Goal: Information Seeking & Learning: Check status

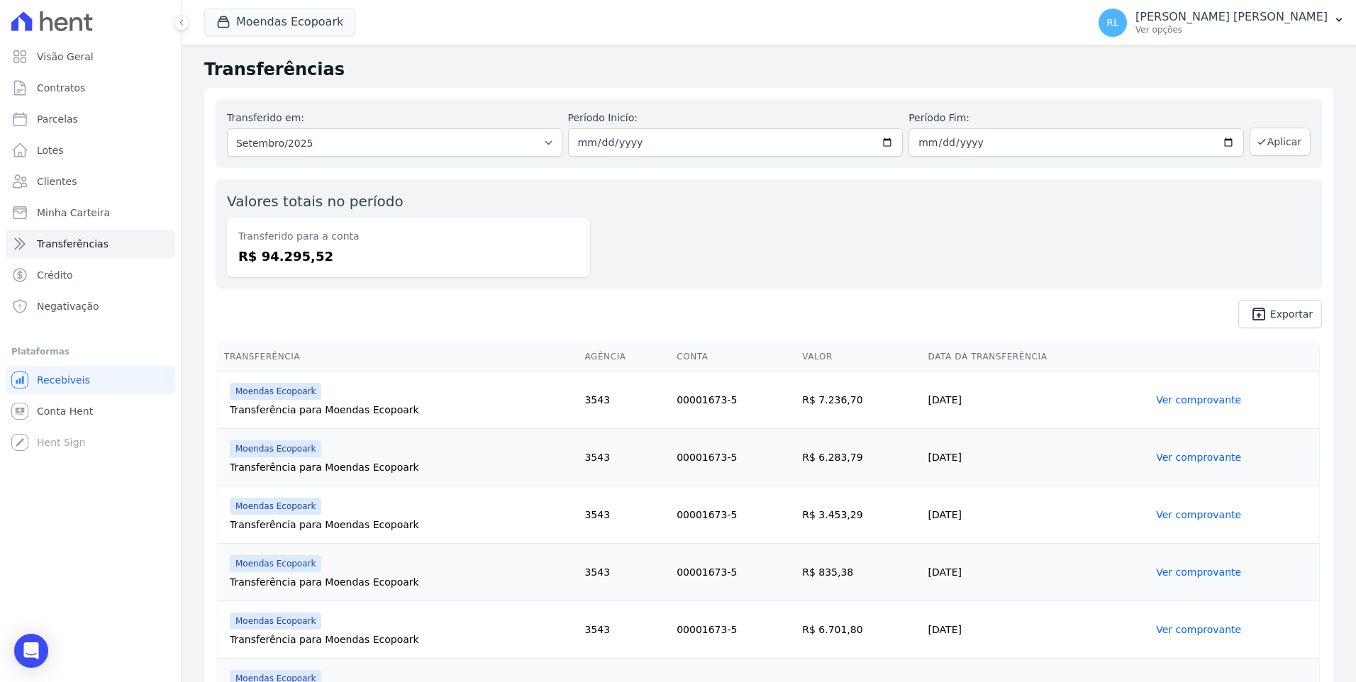
scroll to position [942, 0]
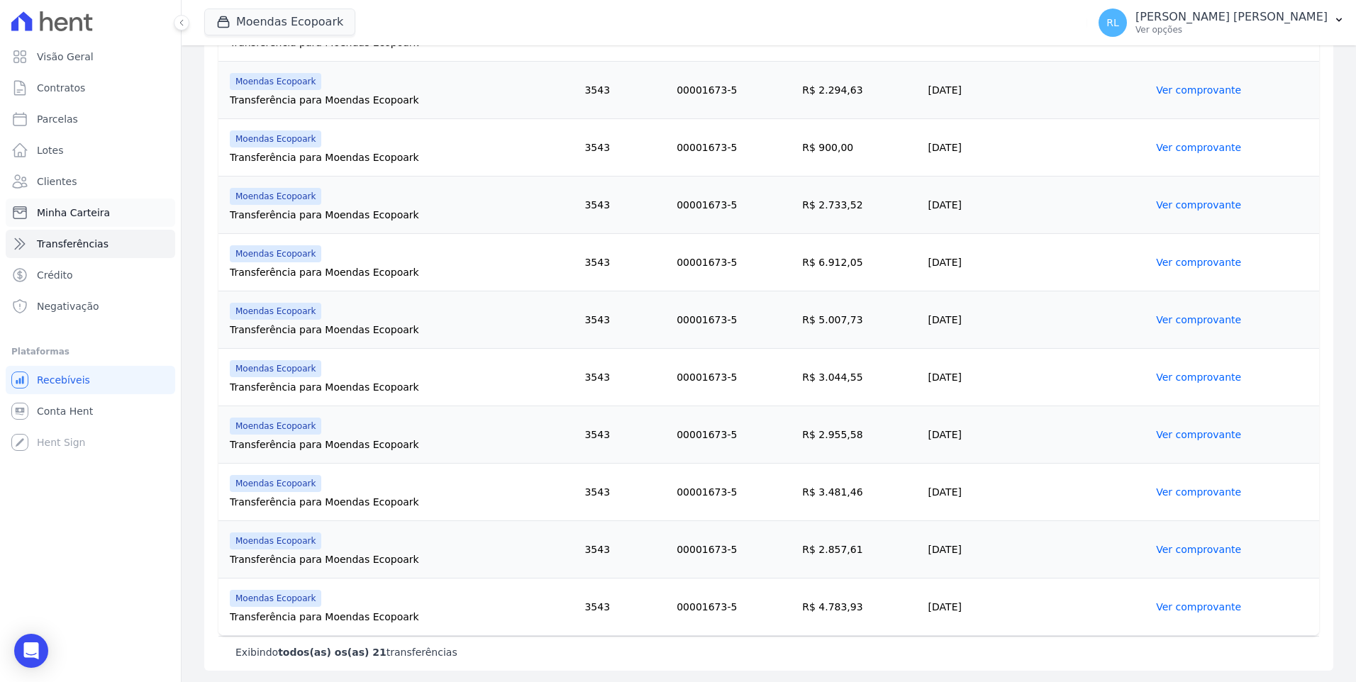
click at [106, 213] on link "Minha Carteira" at bounding box center [90, 213] width 169 height 28
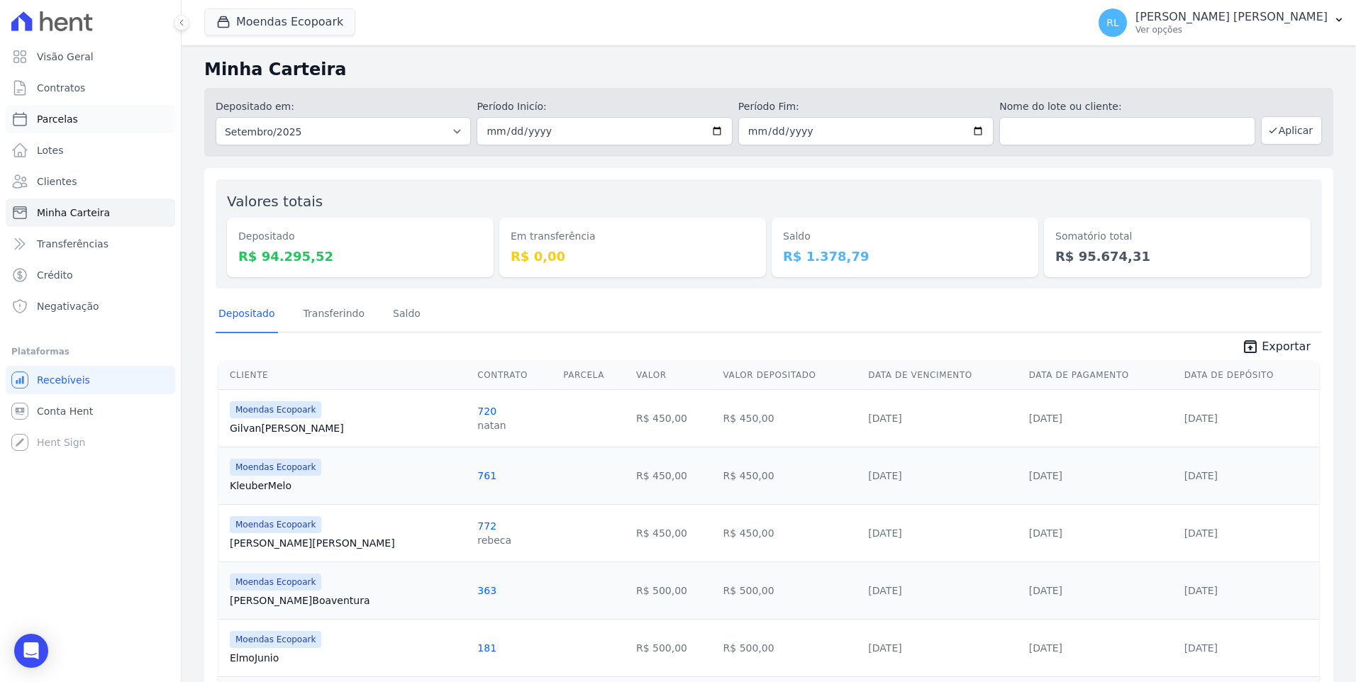
click at [87, 115] on link "Parcelas" at bounding box center [90, 119] width 169 height 28
select select
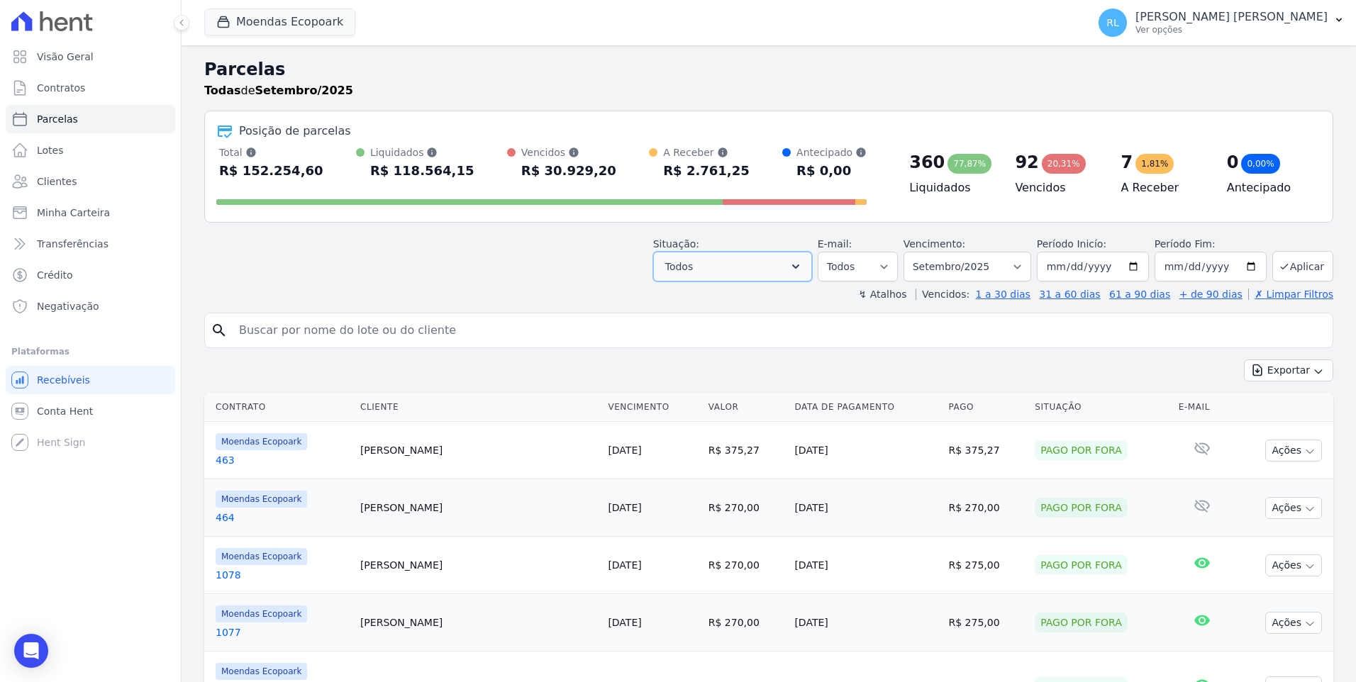
click at [803, 271] on icon "button" at bounding box center [796, 267] width 14 height 14
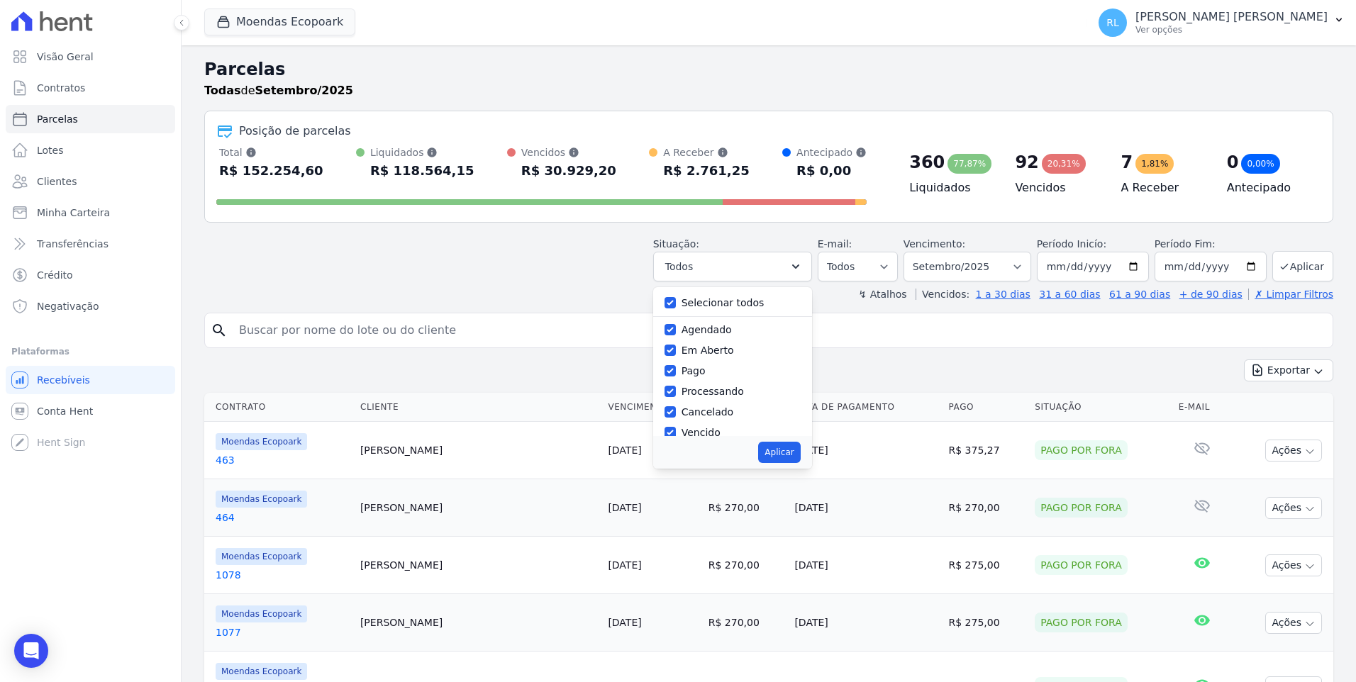
click at [694, 305] on div "Selecionar todos" at bounding box center [732, 303] width 136 height 21
click at [676, 302] on input "Selecionar todos" at bounding box center [669, 302] width 11 height 11
checkbox input "false"
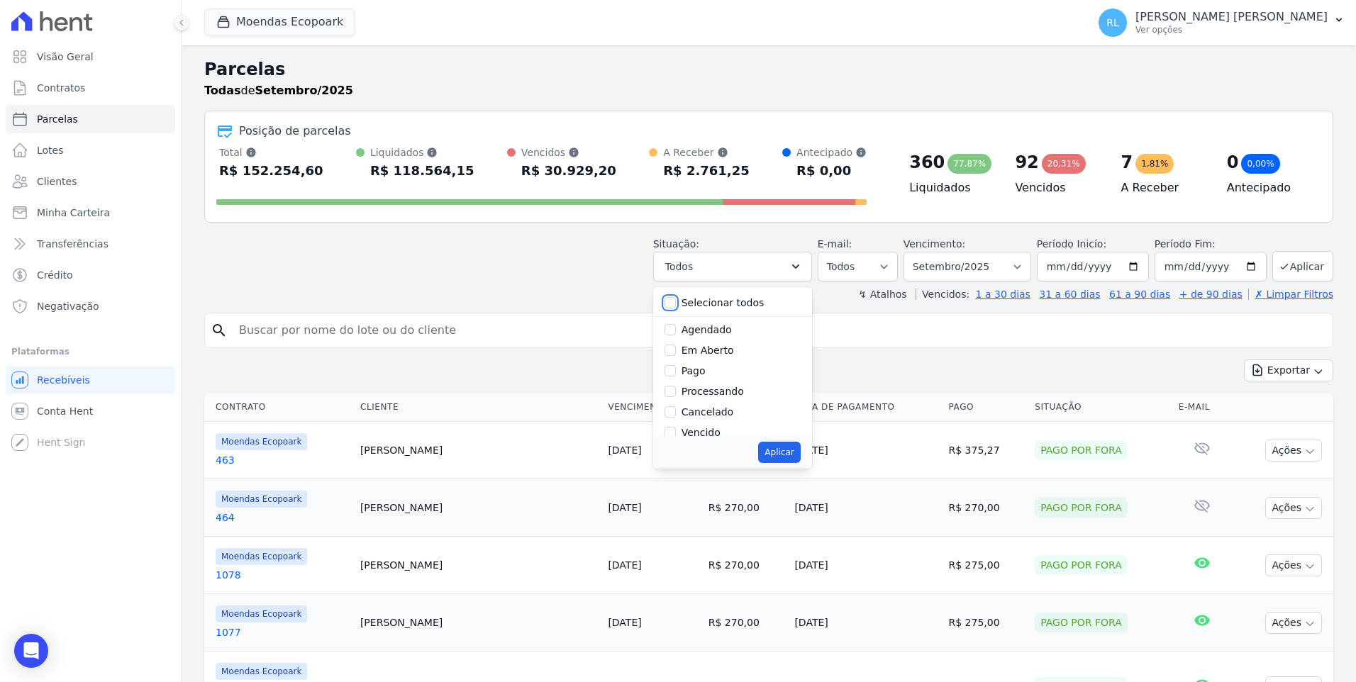
checkbox input "false"
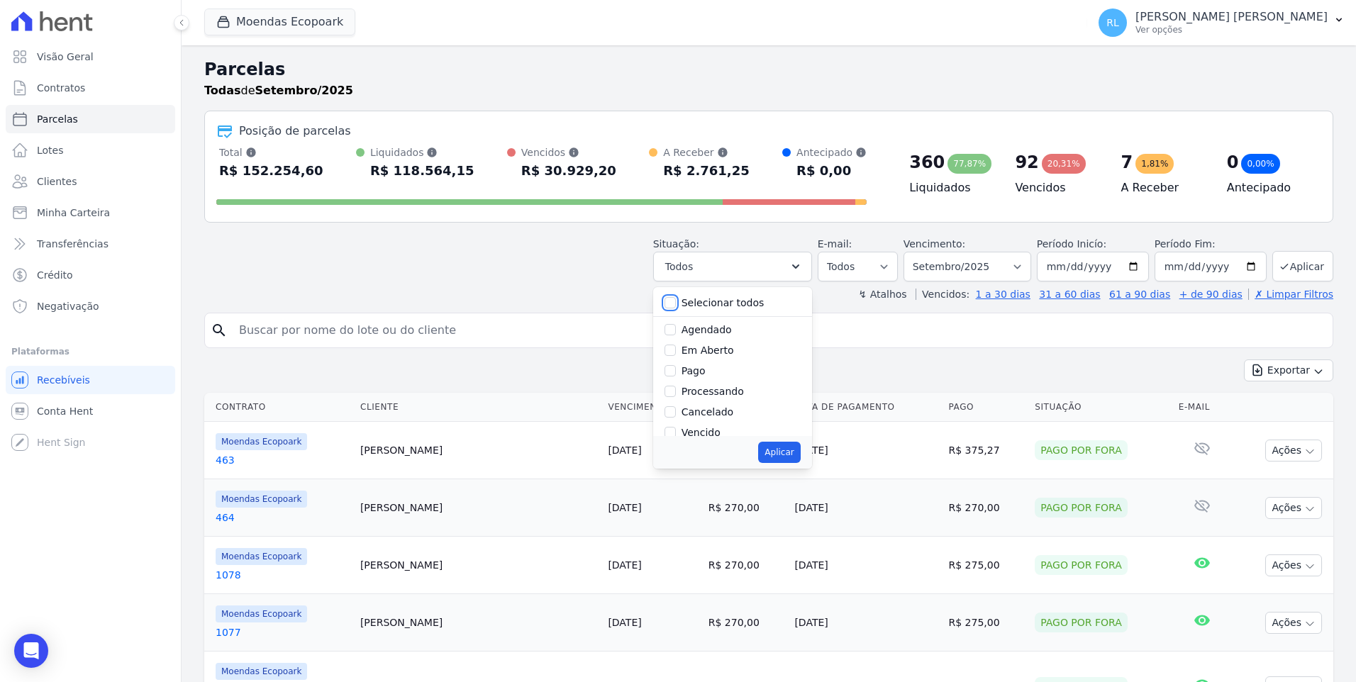
checkbox input "false"
click at [676, 367] on input "Pago" at bounding box center [669, 370] width 11 height 11
checkbox input "true"
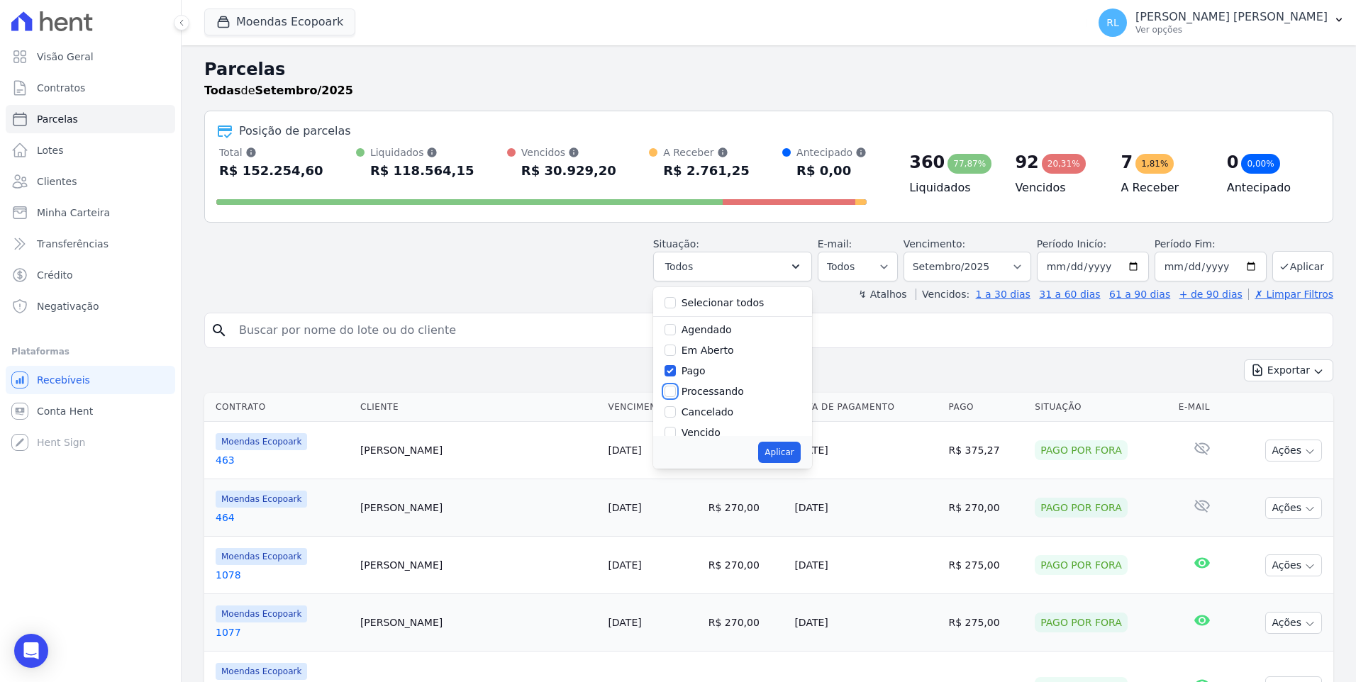
click at [676, 395] on input "Processando" at bounding box center [669, 391] width 11 height 11
checkbox input "true"
click at [691, 355] on div "Transferindo" at bounding box center [732, 358] width 136 height 21
click at [676, 360] on input "Transferindo" at bounding box center [669, 357] width 11 height 11
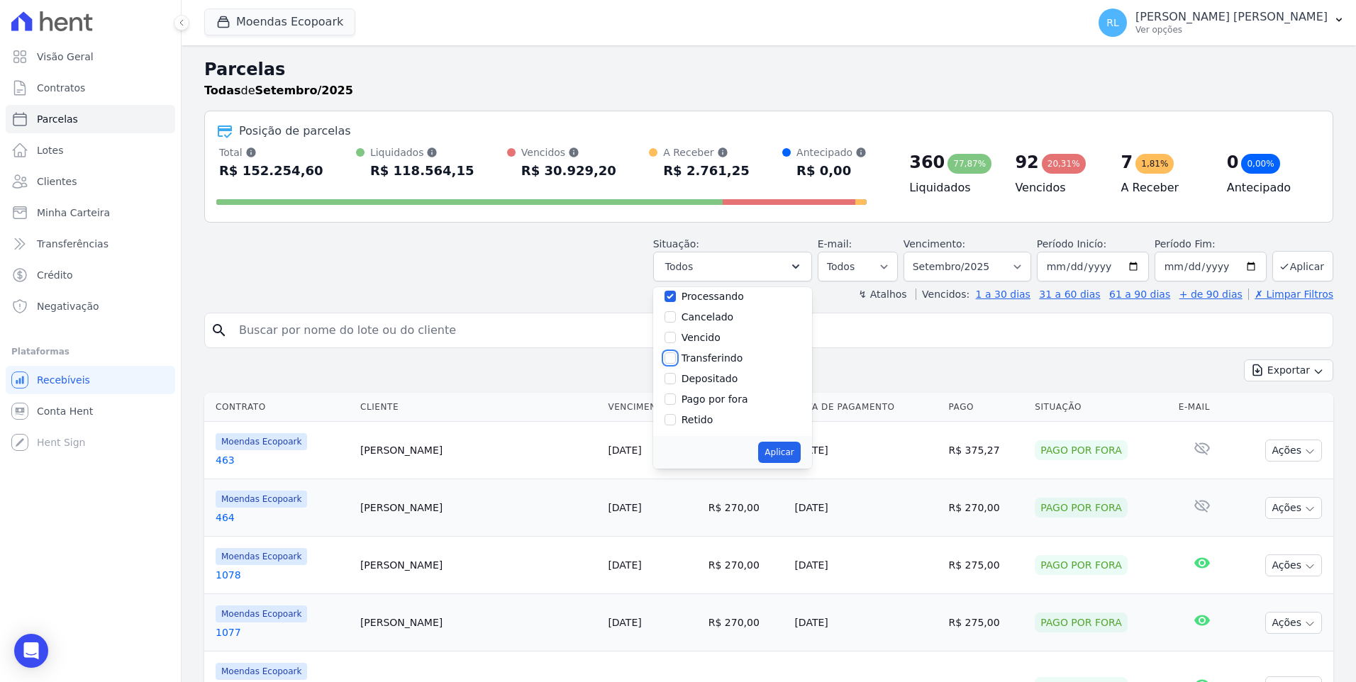
checkbox input "true"
click at [676, 381] on input "Depositado" at bounding box center [669, 378] width 11 height 11
checkbox input "true"
click at [676, 398] on input "Pago por fora" at bounding box center [669, 399] width 11 height 11
checkbox input "true"
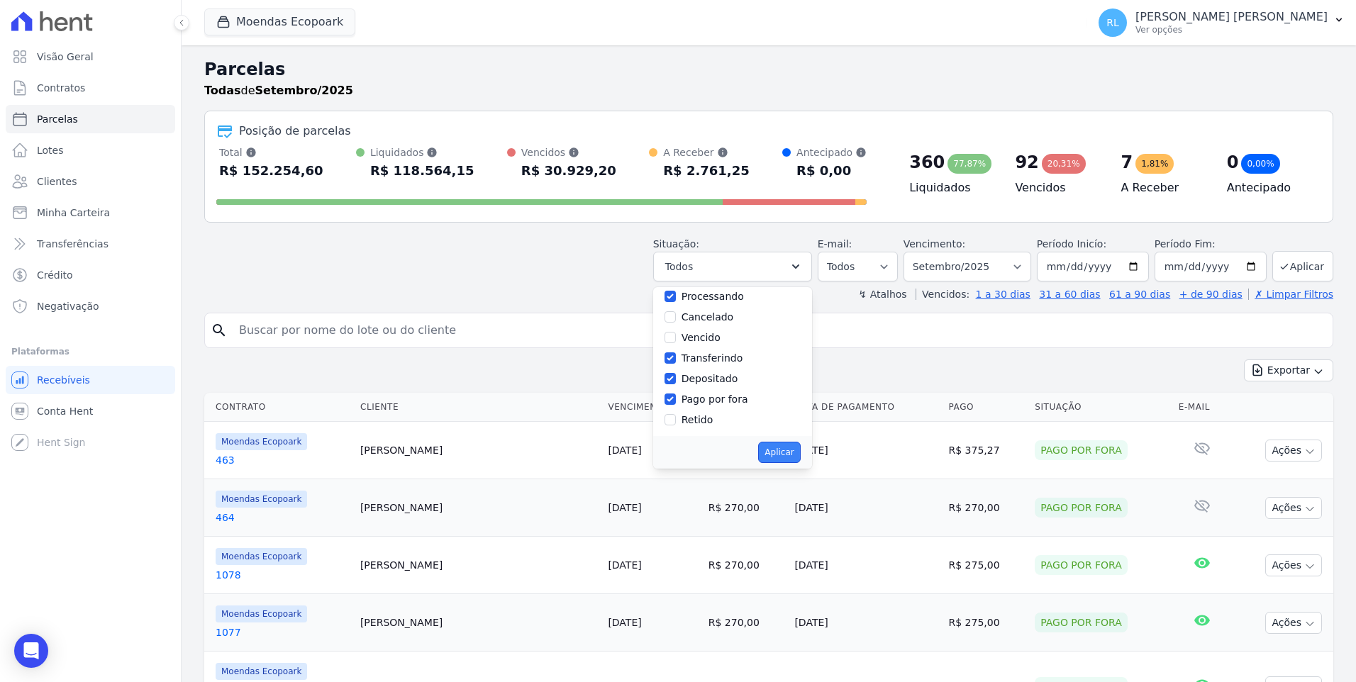
click at [795, 452] on button "Aplicar" at bounding box center [779, 452] width 42 height 21
select select "paid"
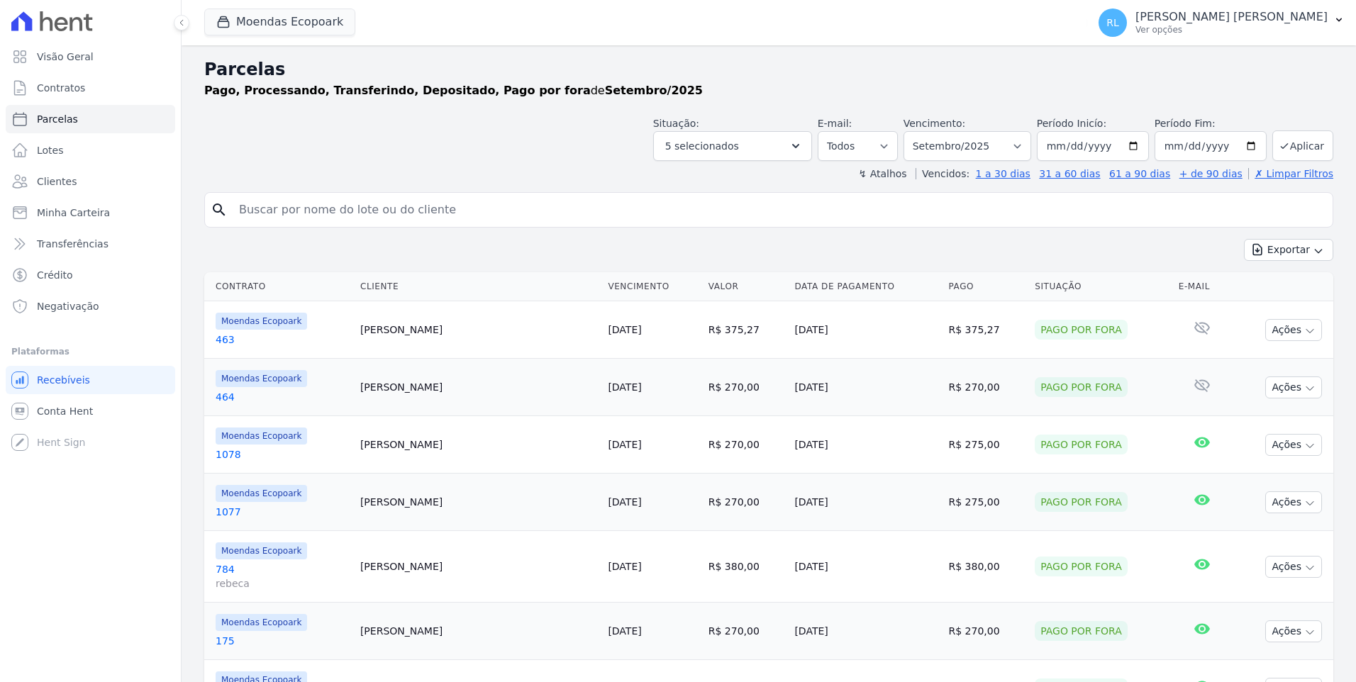
select select
click at [1295, 255] on button "Exportar" at bounding box center [1288, 250] width 89 height 22
click at [1289, 306] on span "Exportar CSV" at bounding box center [1287, 308] width 75 height 14
click at [243, 213] on input "search" at bounding box center [778, 210] width 1096 height 28
type input "722"
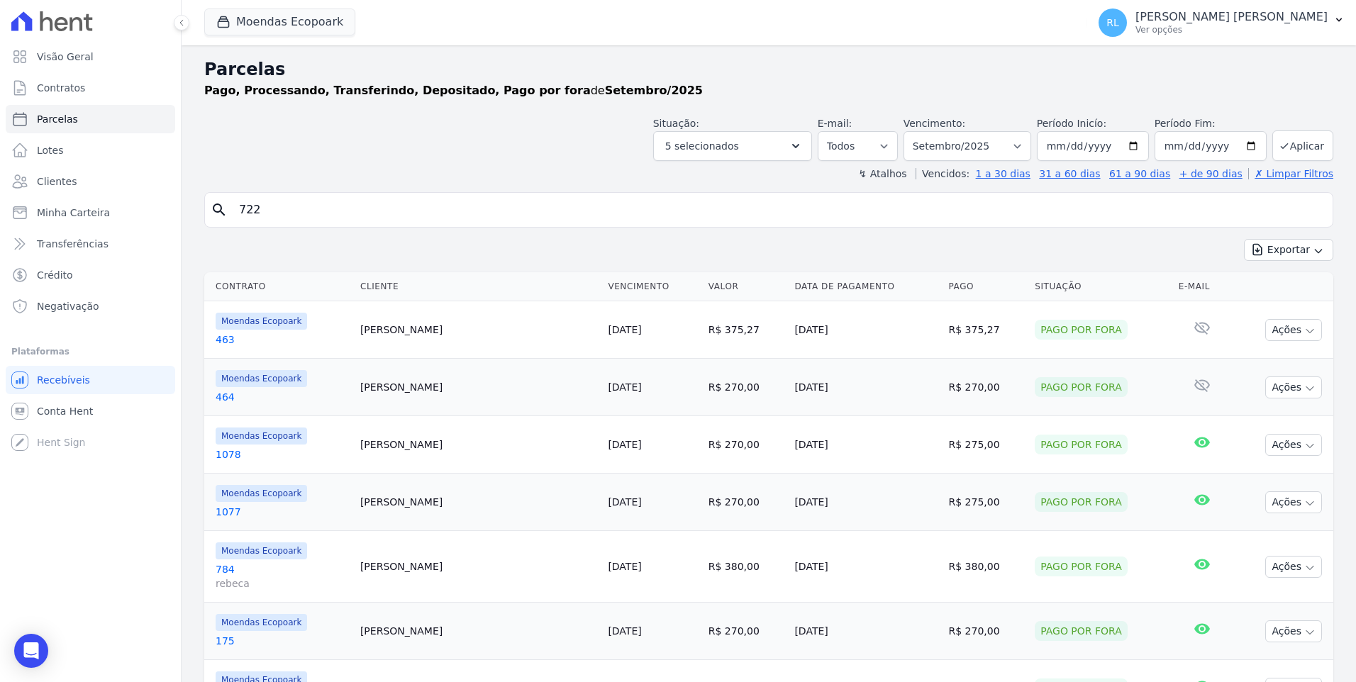
select select
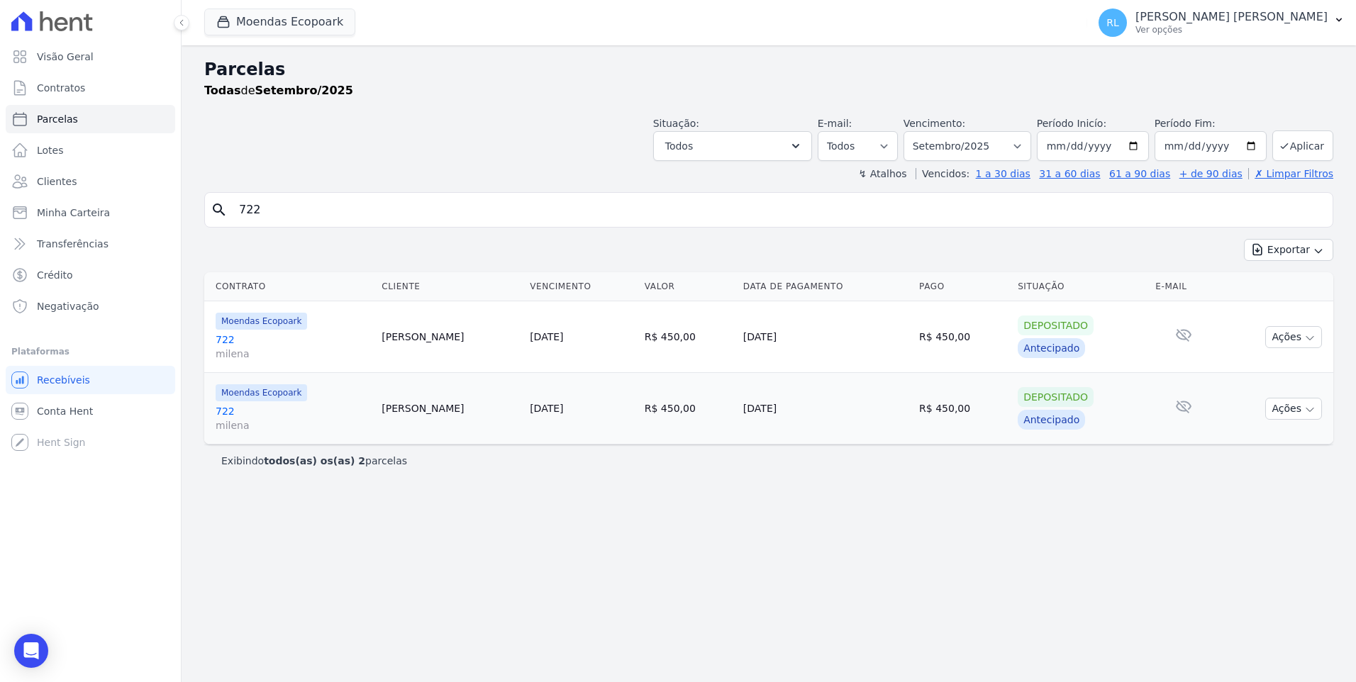
click at [221, 340] on link "722 milena" at bounding box center [293, 347] width 155 height 28
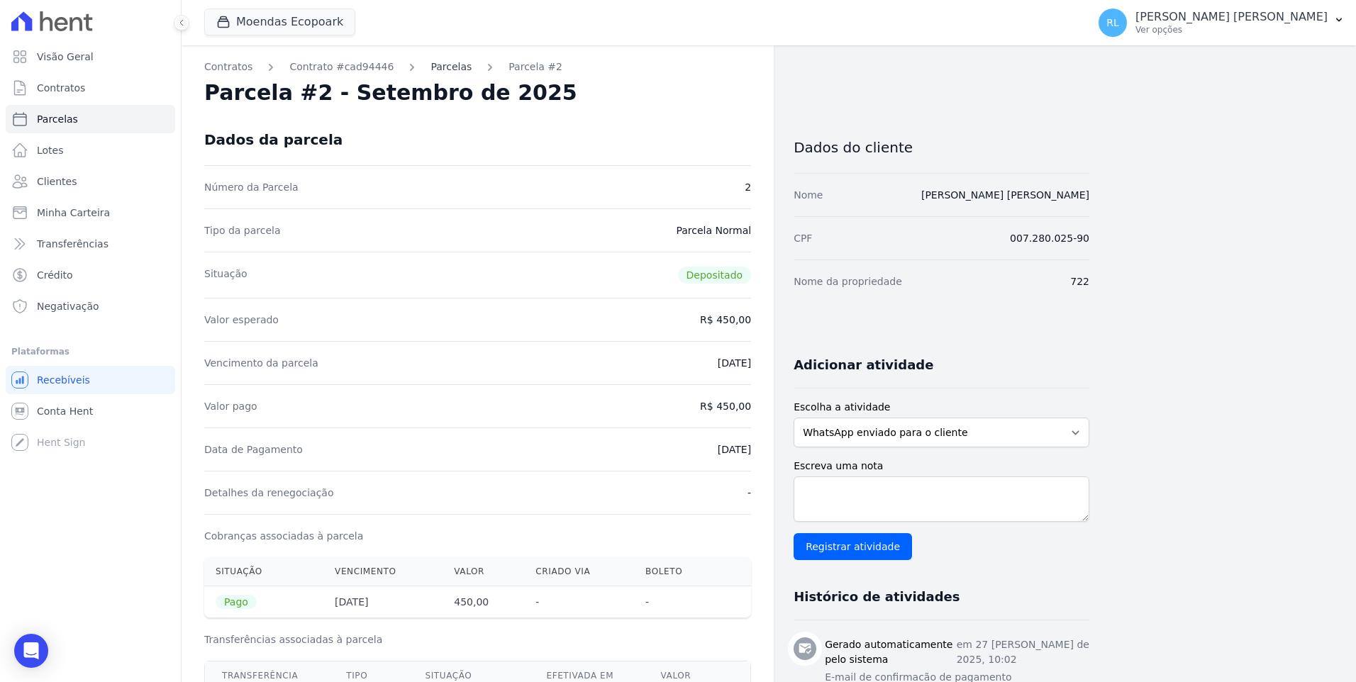
click at [430, 67] on link "Parcelas" at bounding box center [450, 67] width 41 height 15
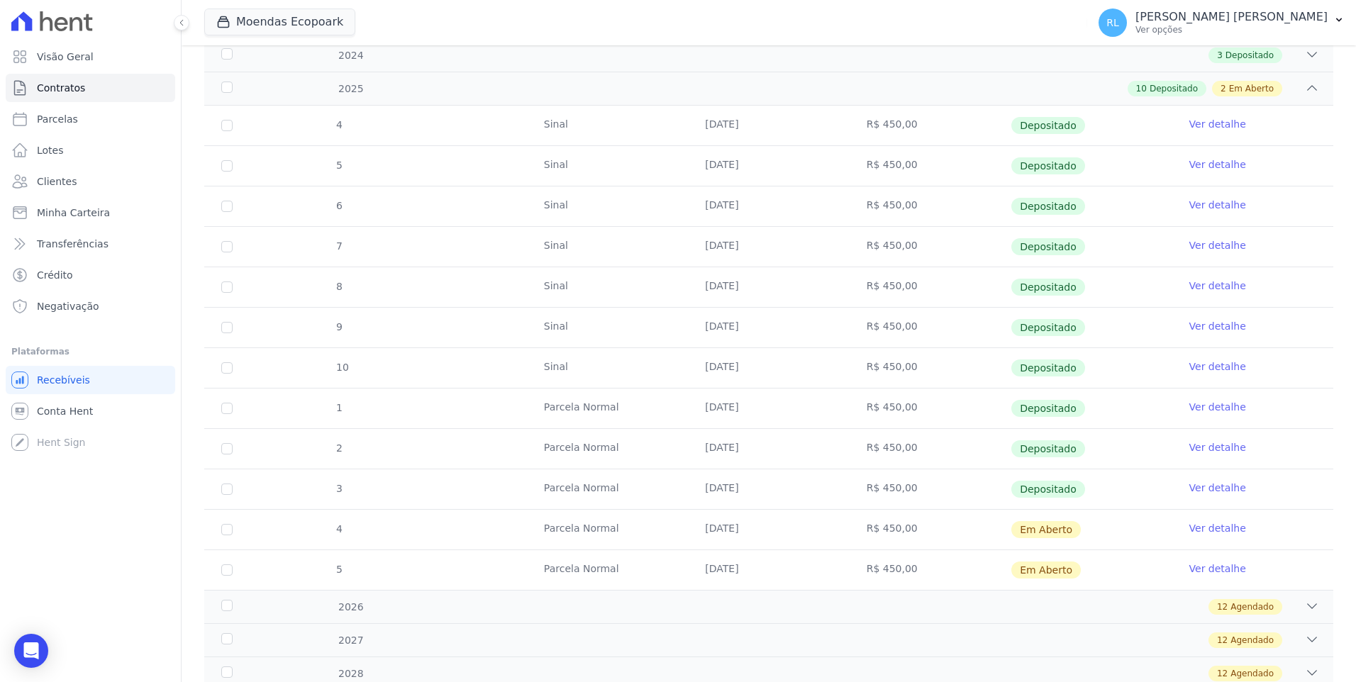
scroll to position [425, 0]
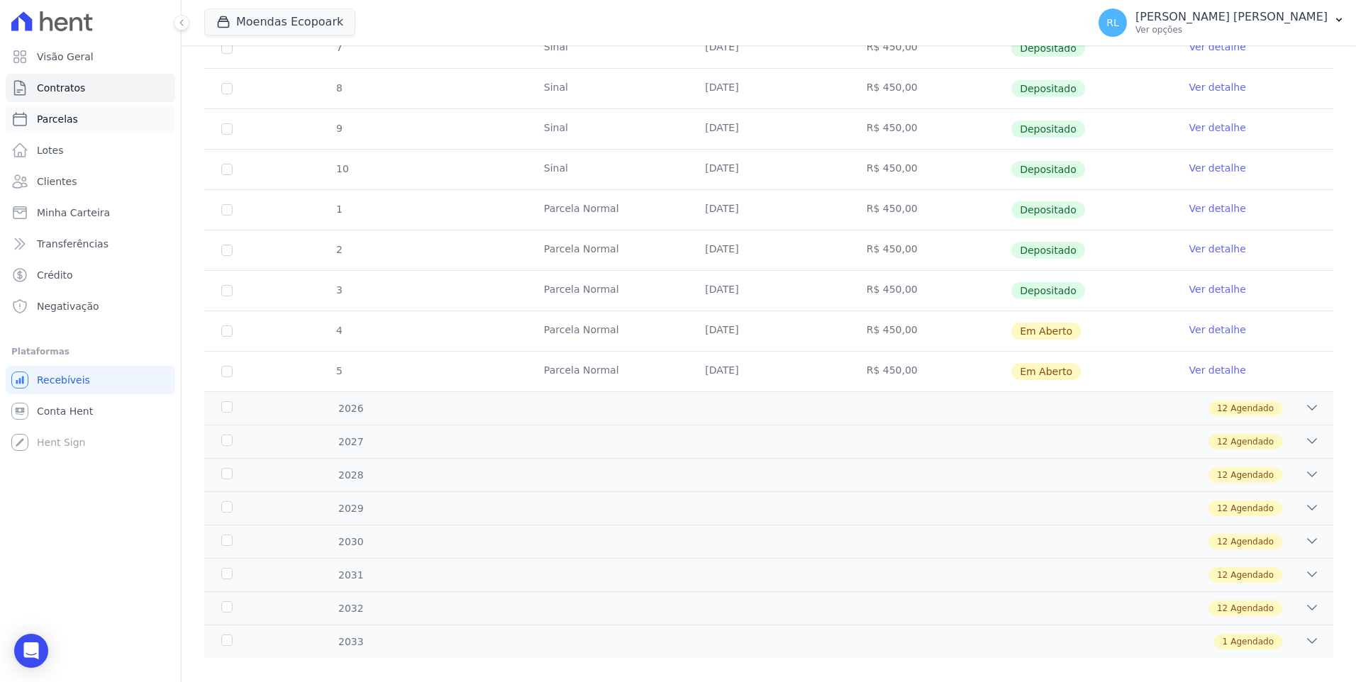
click at [75, 118] on link "Parcelas" at bounding box center [90, 119] width 169 height 28
select select
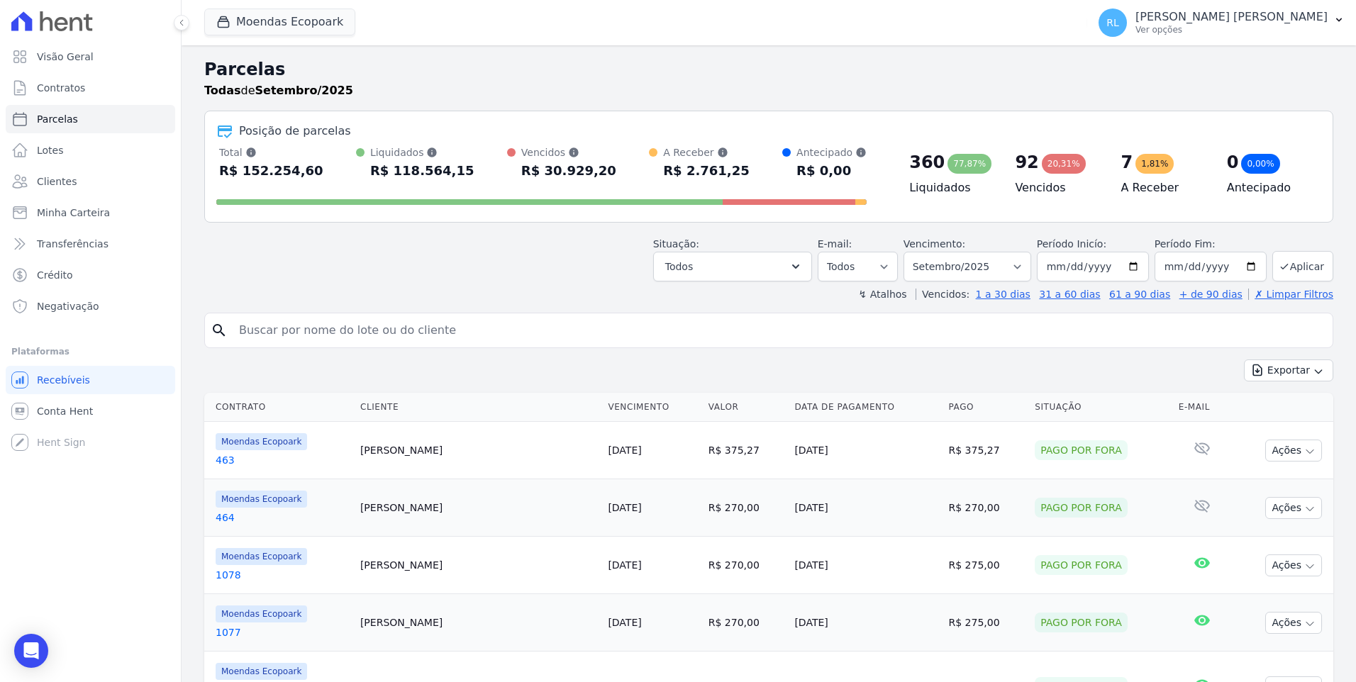
click at [511, 331] on input "search" at bounding box center [778, 330] width 1096 height 28
type input "687"
select select
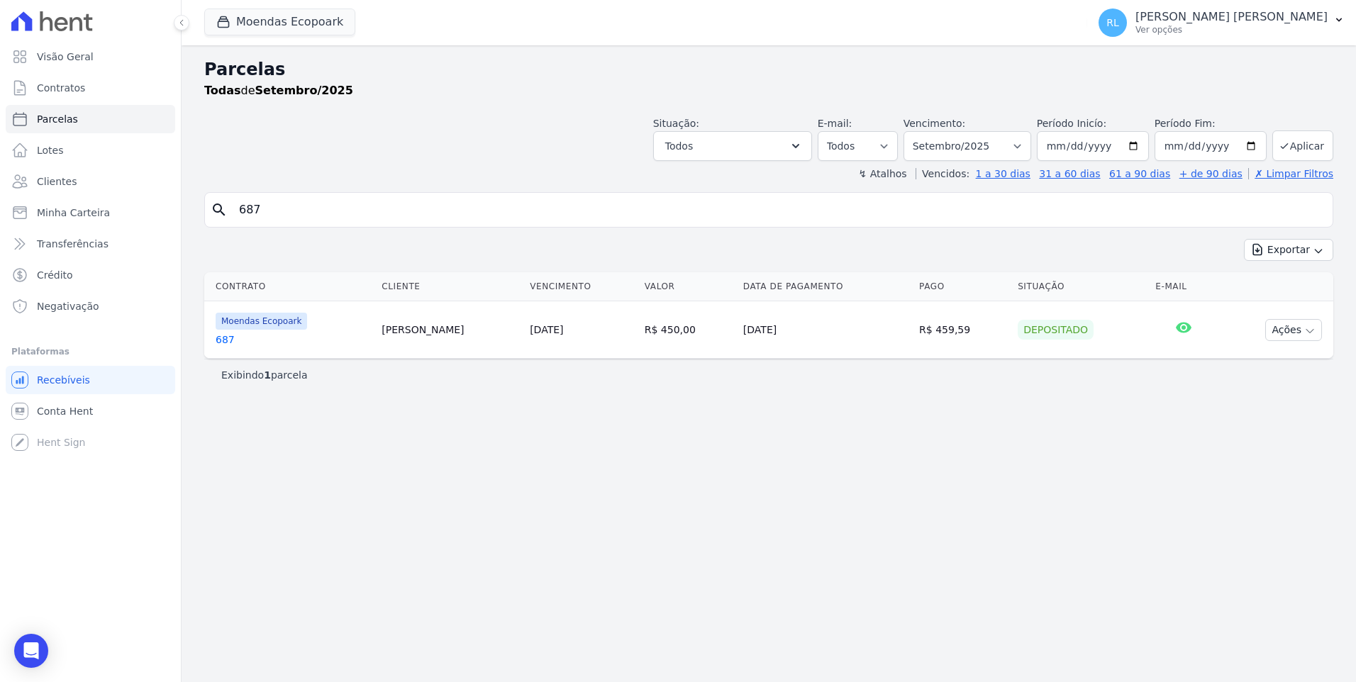
click at [223, 342] on link "687" at bounding box center [293, 340] width 155 height 14
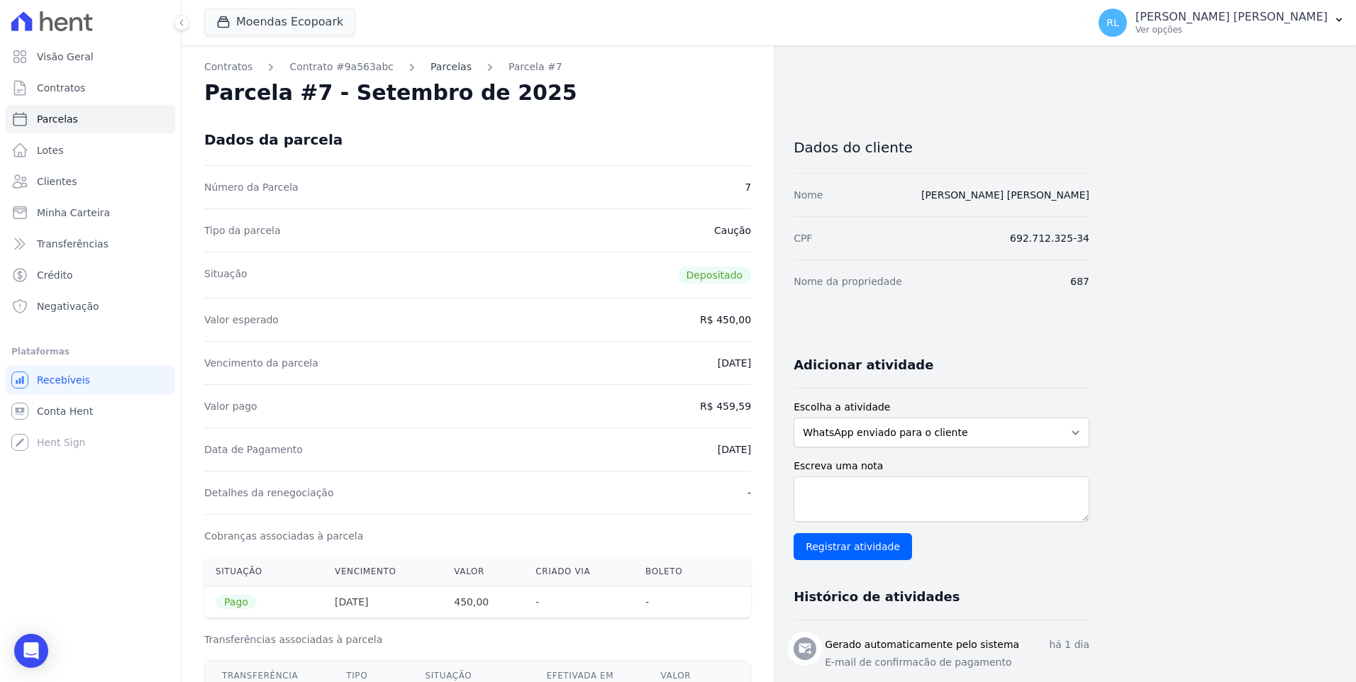
click at [430, 67] on link "Parcelas" at bounding box center [450, 67] width 41 height 15
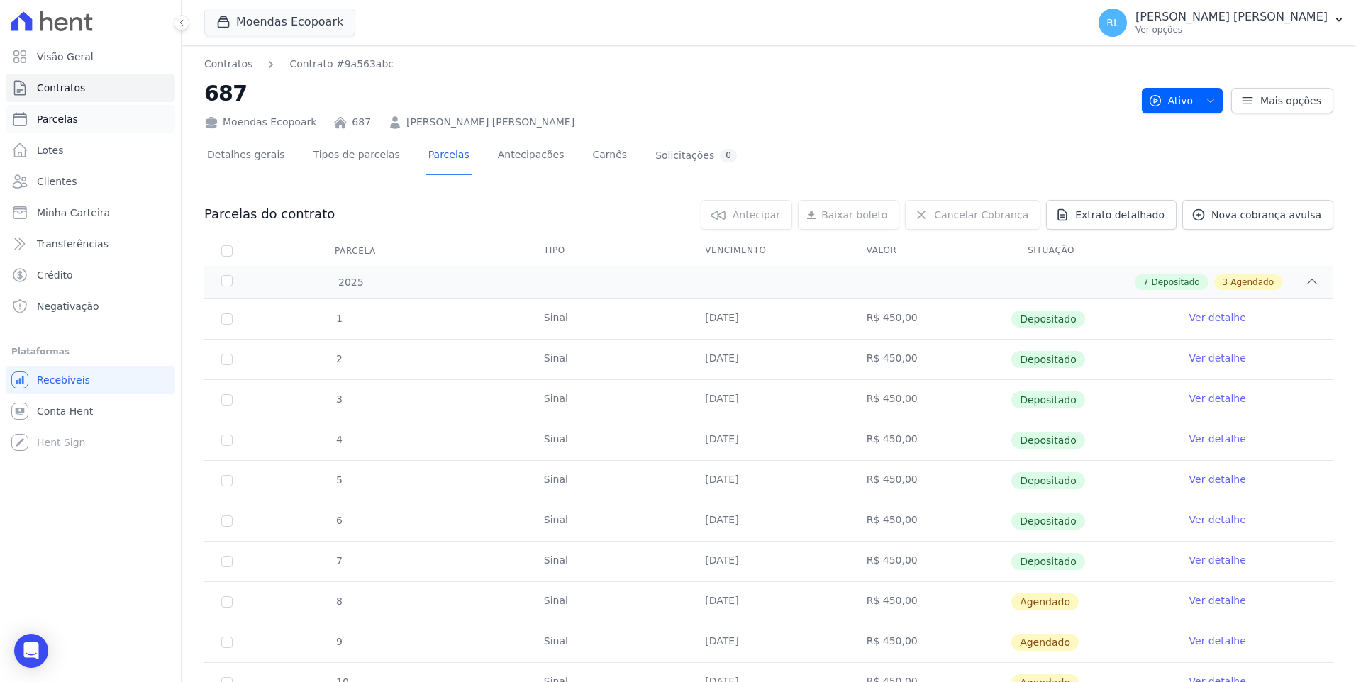
click at [79, 113] on link "Parcelas" at bounding box center [90, 119] width 169 height 28
select select
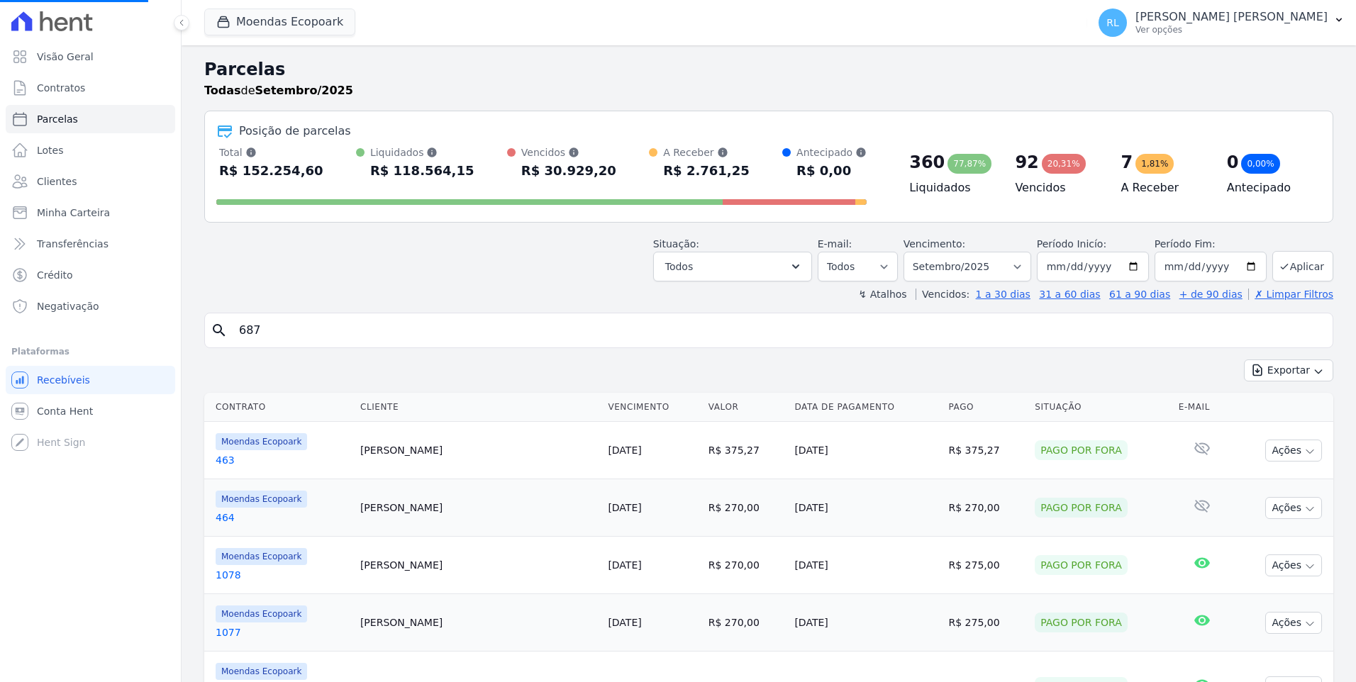
drag, startPoint x: 308, startPoint y: 328, endPoint x: 208, endPoint y: 329, distance: 100.0
click at [208, 329] on div "search 687" at bounding box center [768, 330] width 1129 height 35
type input "820"
select select
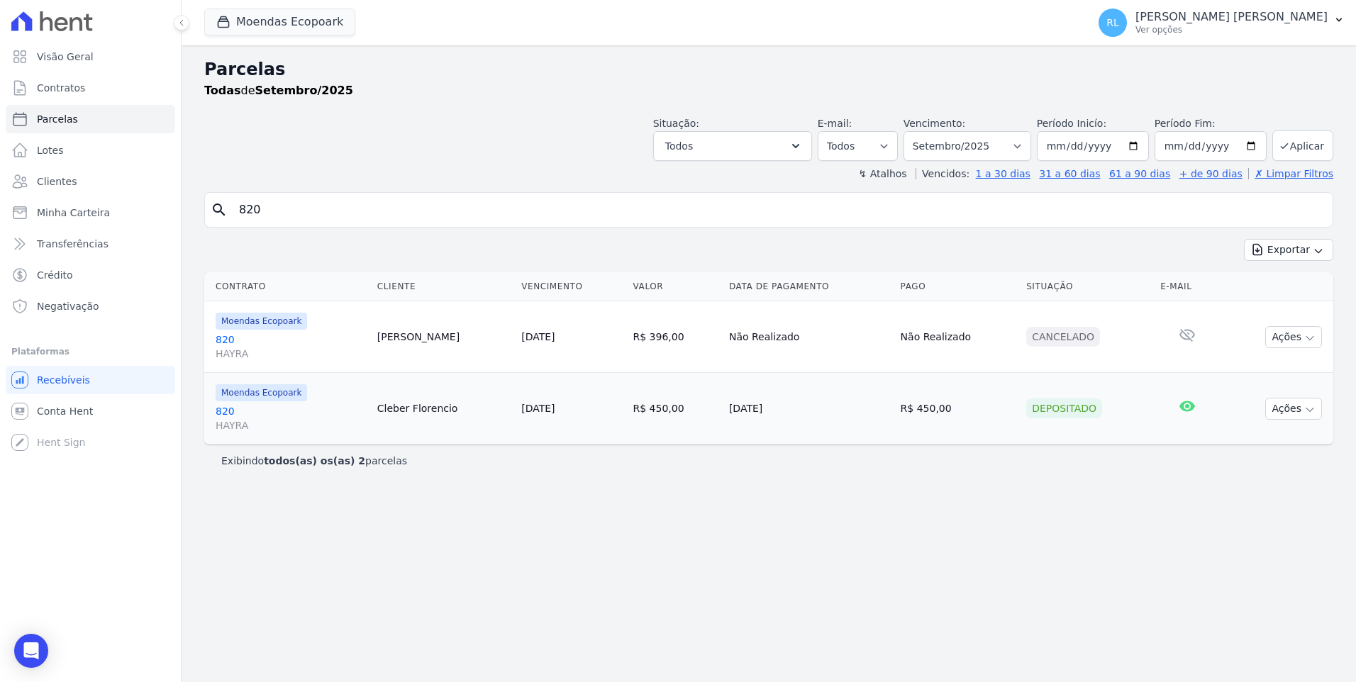
click at [222, 411] on link "820 HAYRA" at bounding box center [291, 418] width 150 height 28
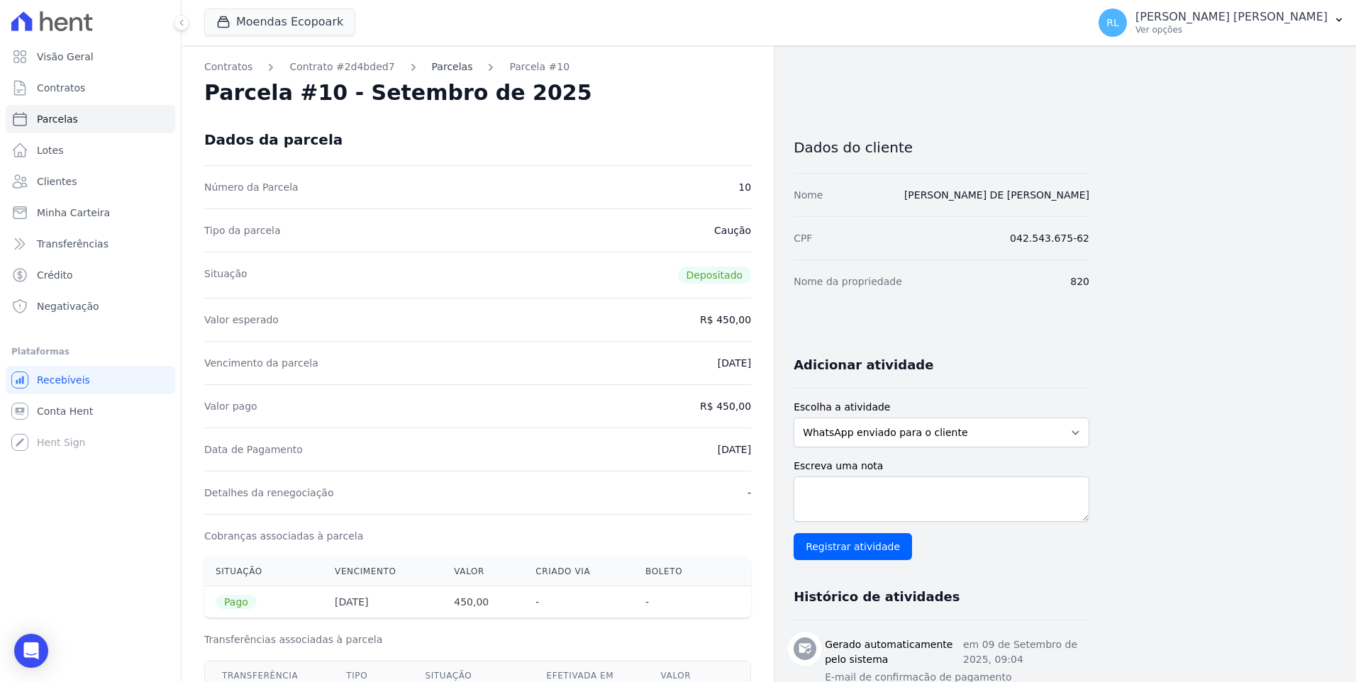
click at [443, 74] on link "Parcelas" at bounding box center [452, 67] width 41 height 15
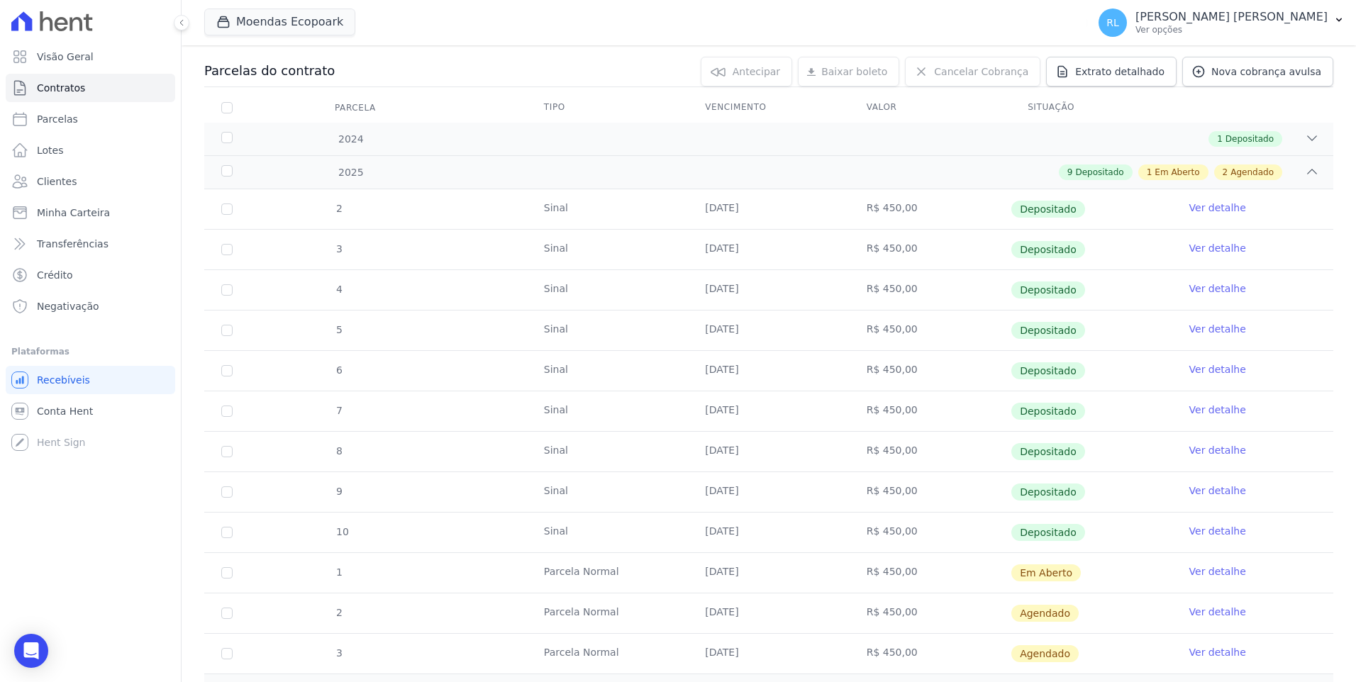
scroll to position [213, 0]
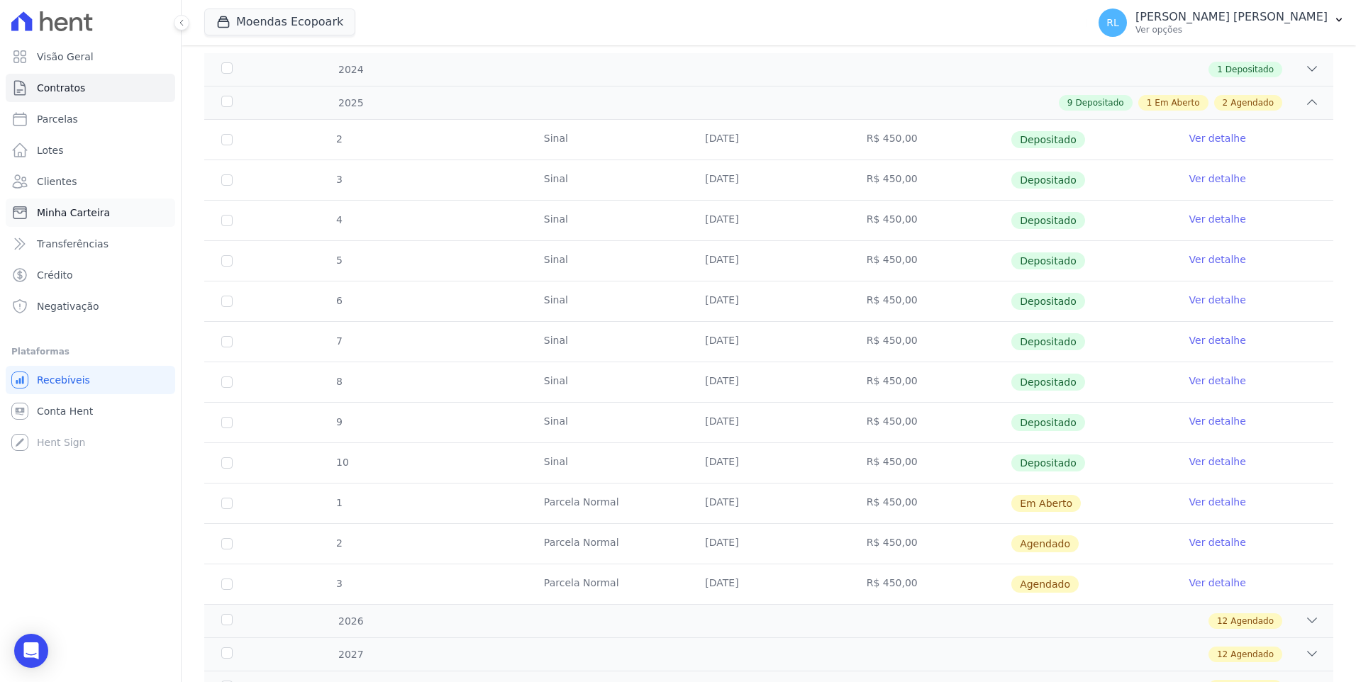
click at [97, 213] on span "Minha Carteira" at bounding box center [73, 213] width 73 height 14
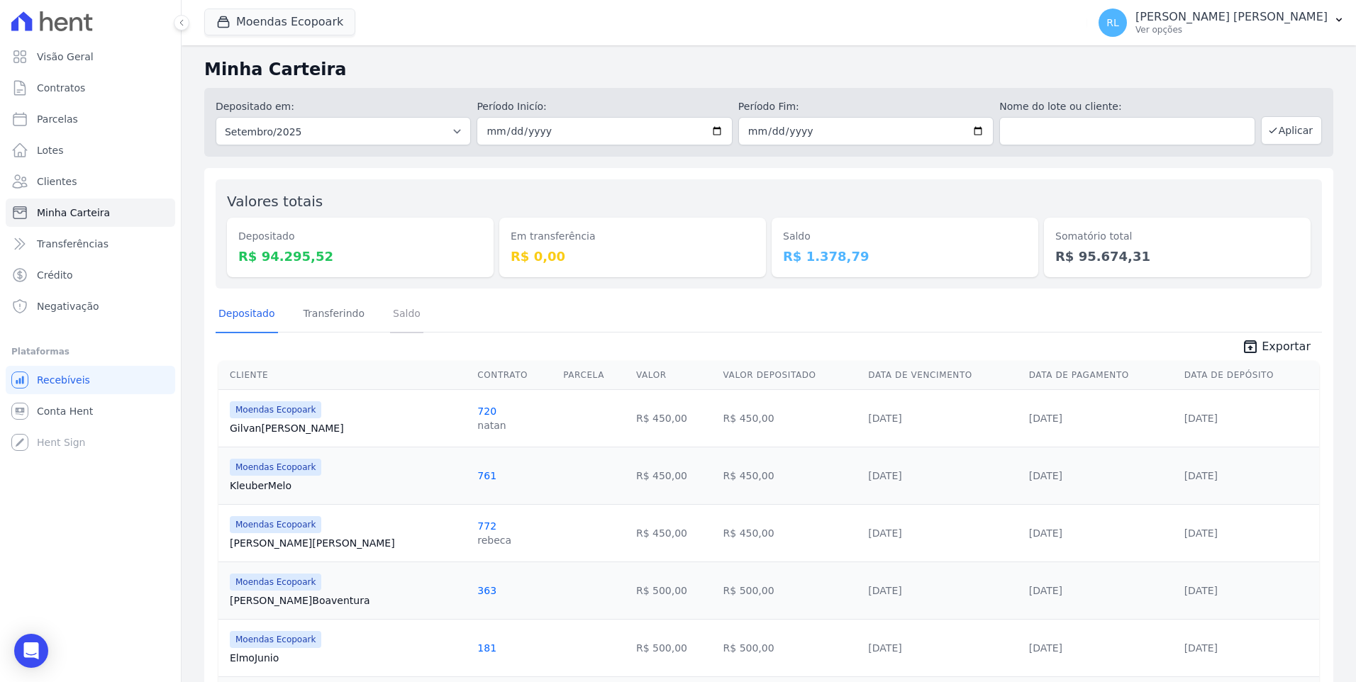
click at [390, 310] on link "Saldo" at bounding box center [406, 314] width 33 height 37
